Goal: Task Accomplishment & Management: Manage account settings

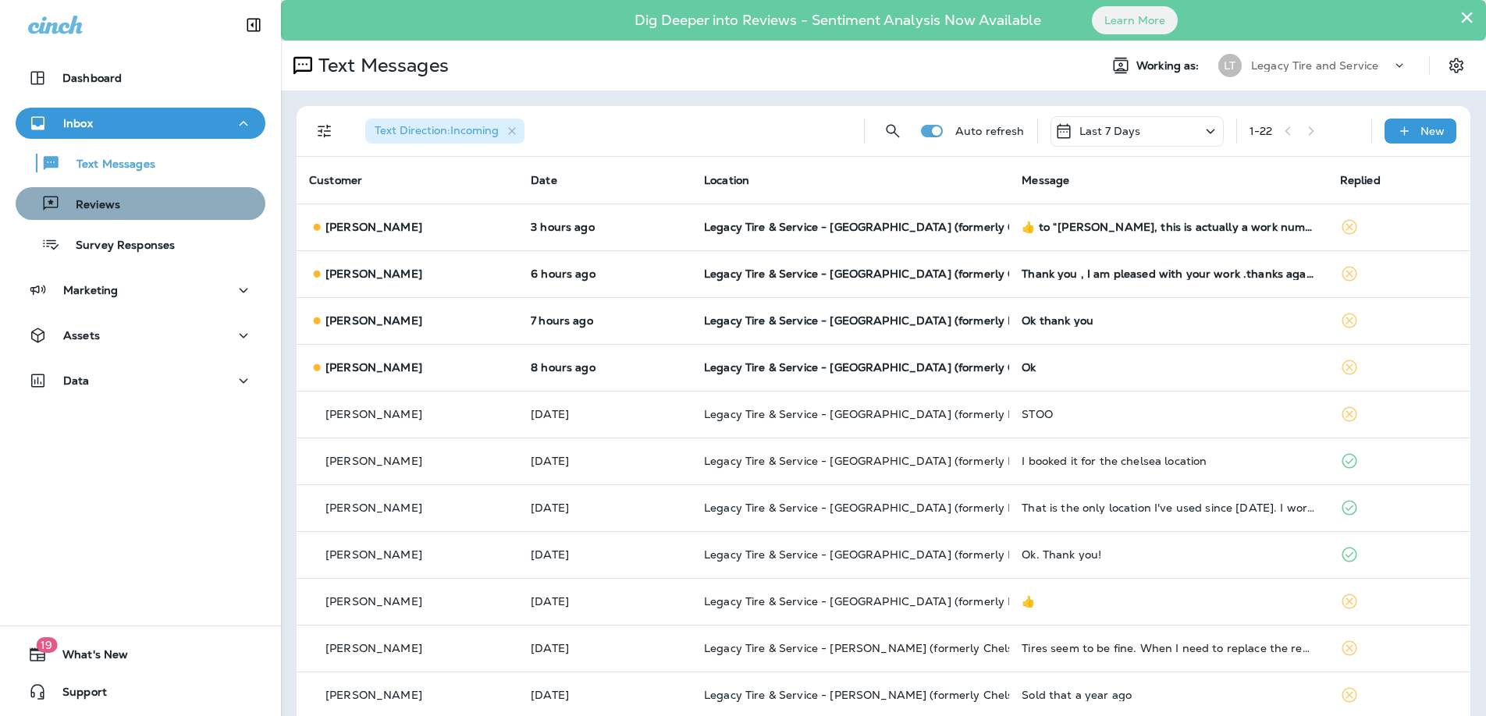
click at [111, 210] on p "Reviews" at bounding box center [90, 205] width 60 height 15
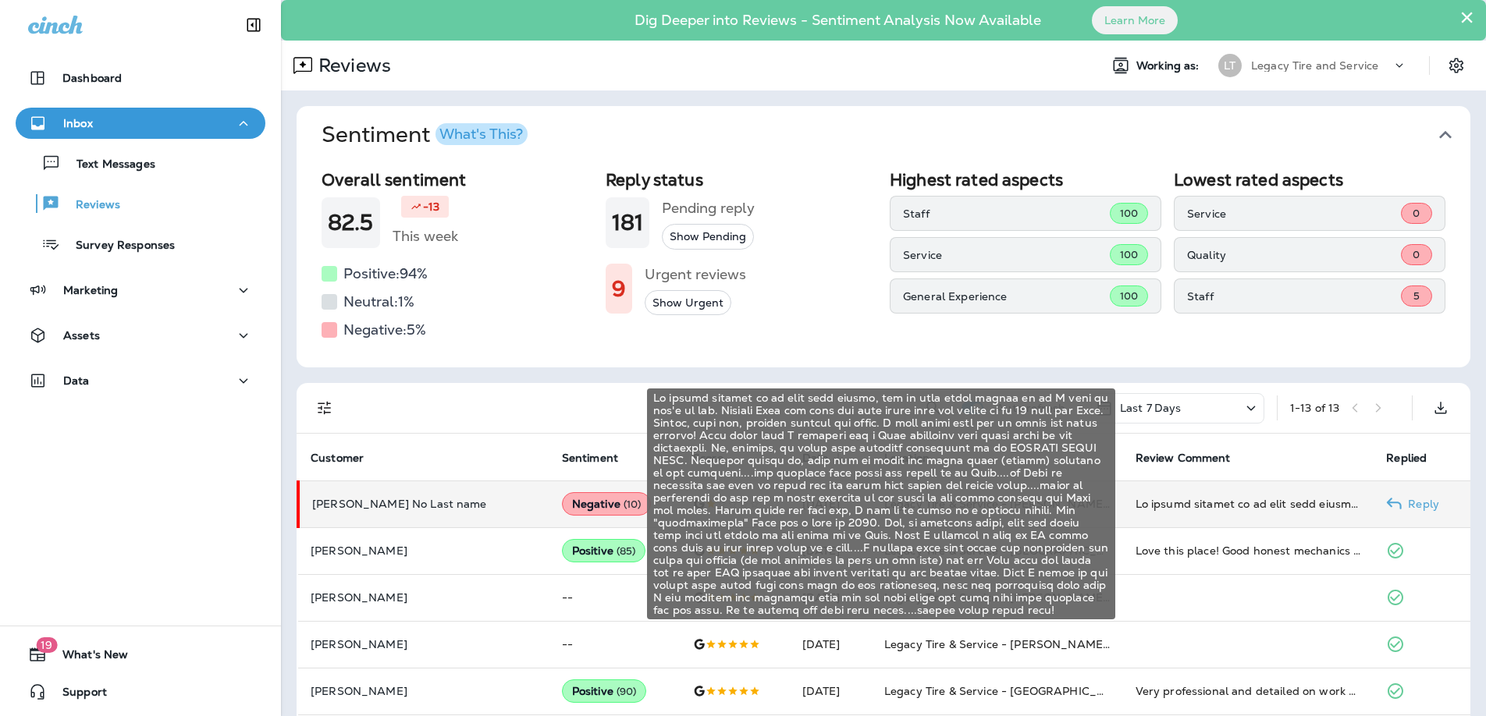
click at [1221, 510] on div at bounding box center [1249, 504] width 226 height 16
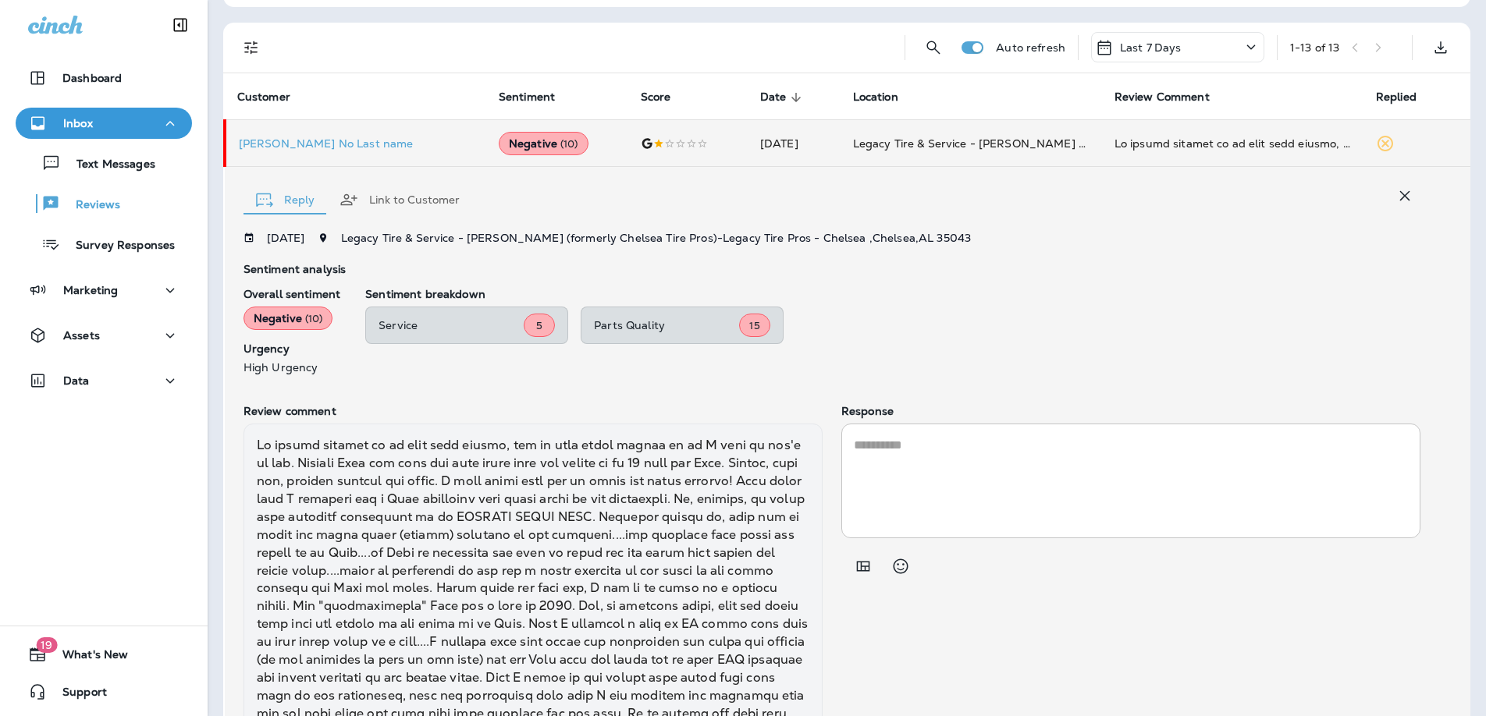
scroll to position [354, 0]
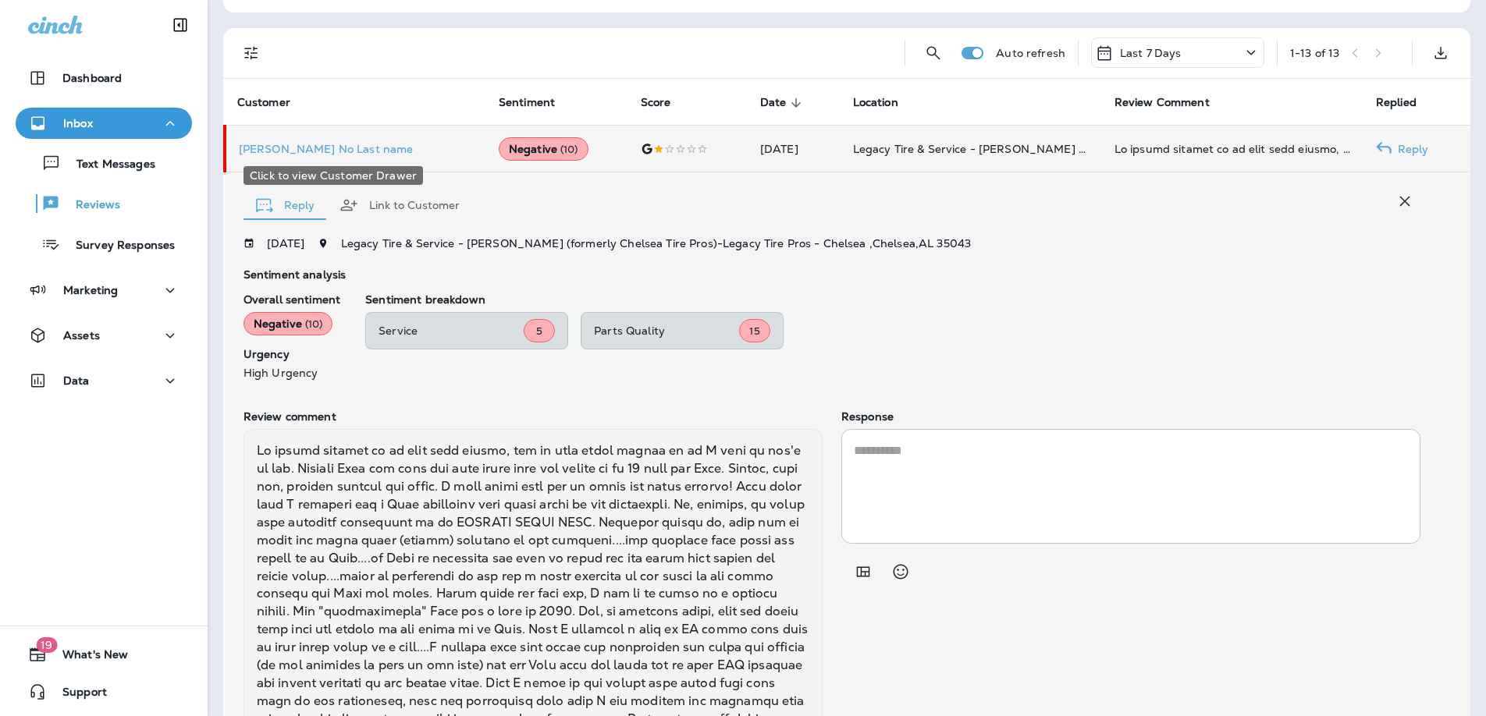
click at [314, 148] on p "[PERSON_NAME] No Last name" at bounding box center [356, 149] width 235 height 12
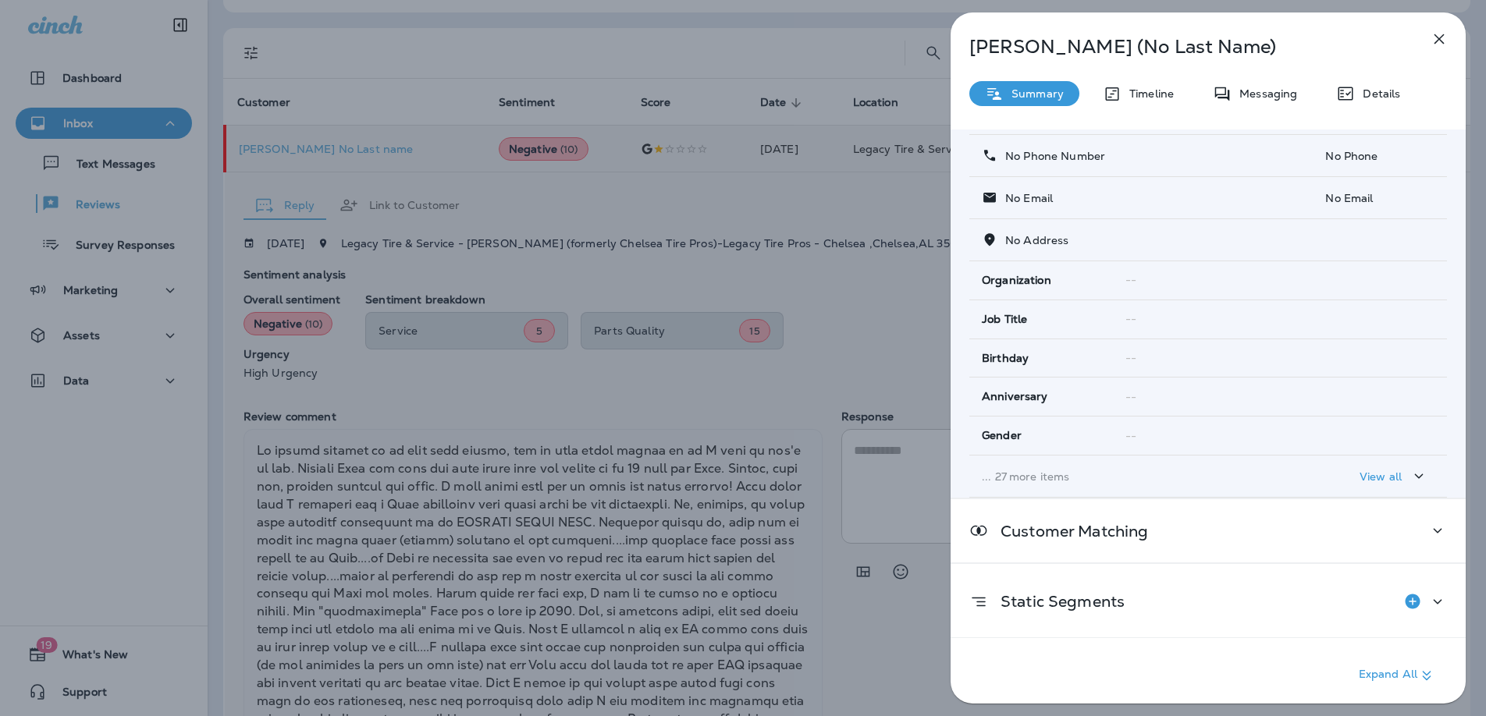
scroll to position [88, 0]
click at [1385, 474] on p "View all" at bounding box center [1381, 474] width 42 height 12
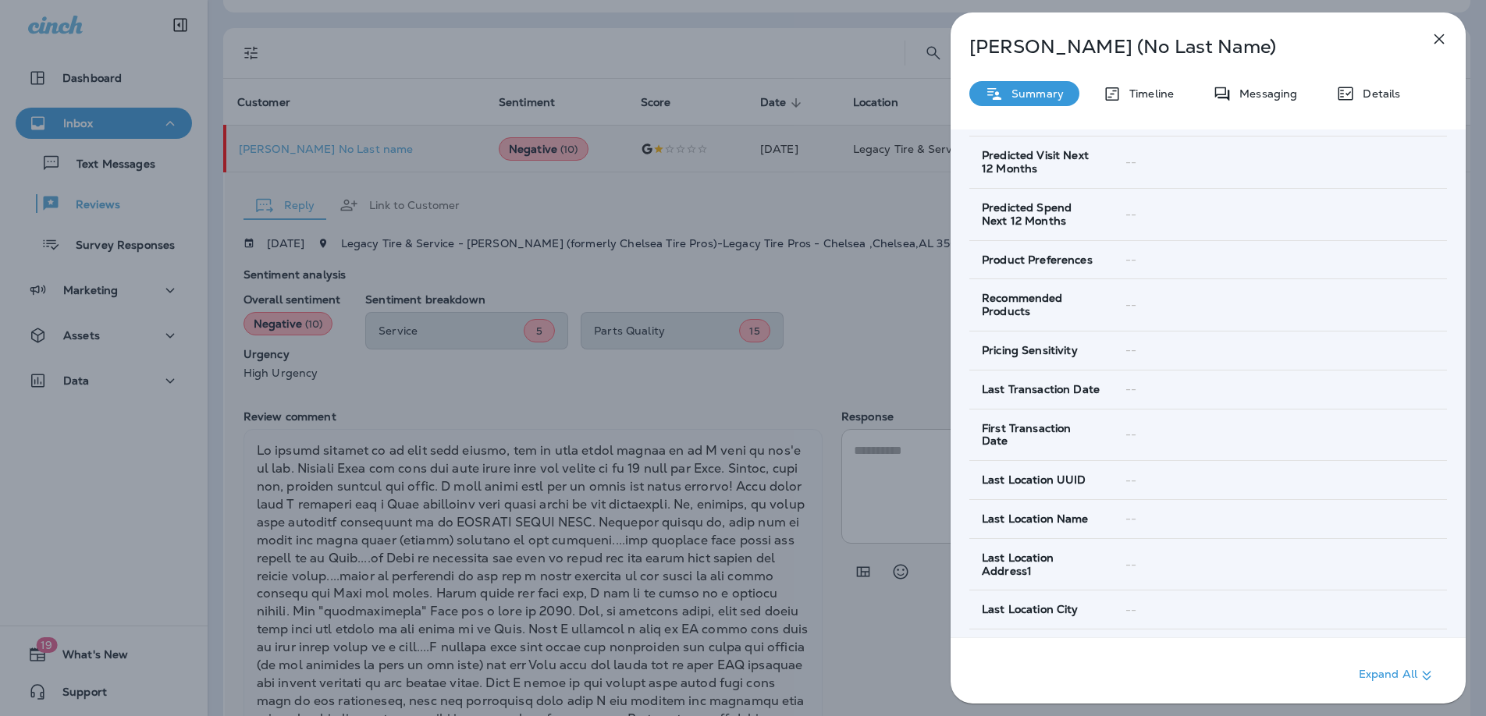
scroll to position [1256, 0]
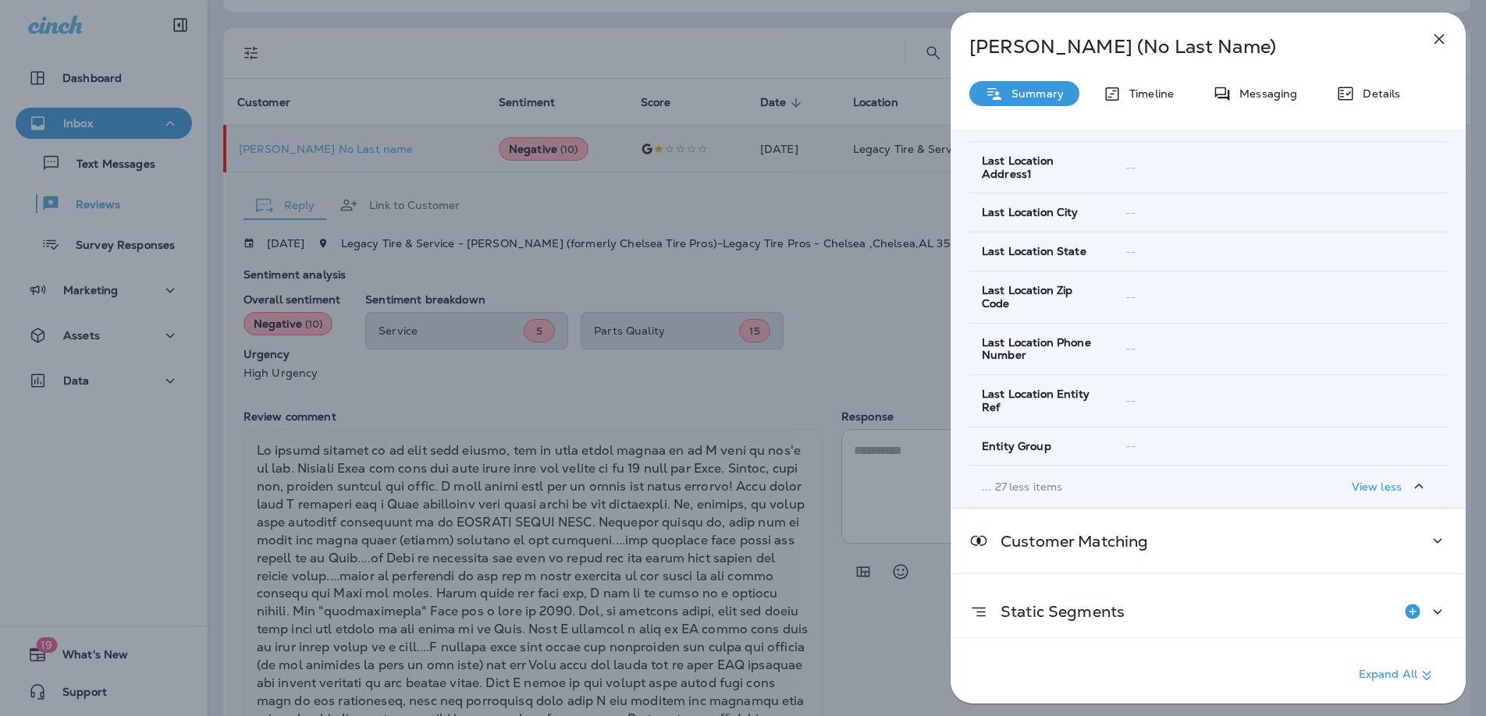
click at [1385, 38] on icon "button" at bounding box center [1440, 39] width 10 height 10
